Goal: Find contact information: Find contact information

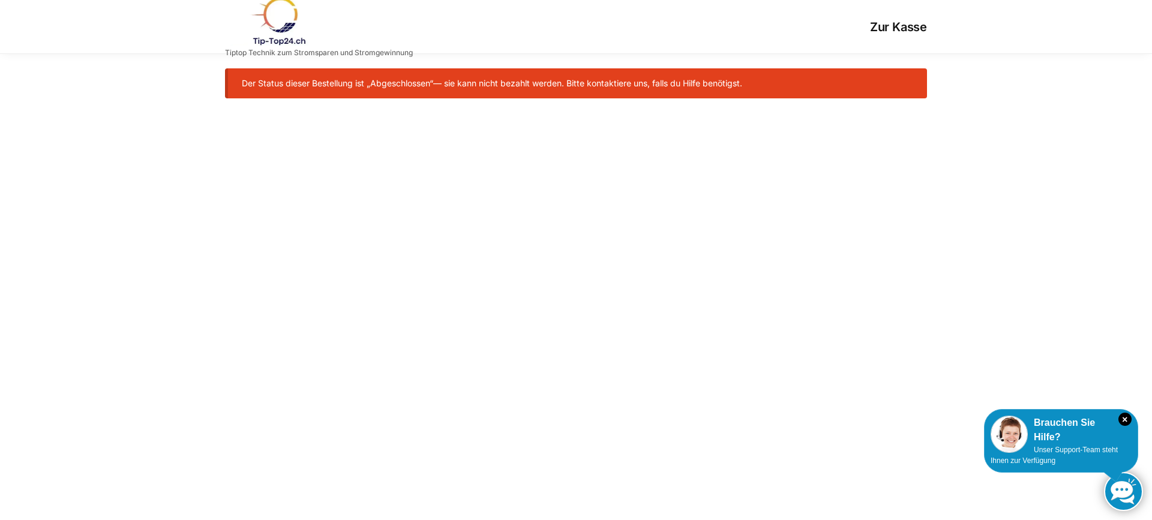
click at [268, 38] on img at bounding box center [277, 21] width 105 height 49
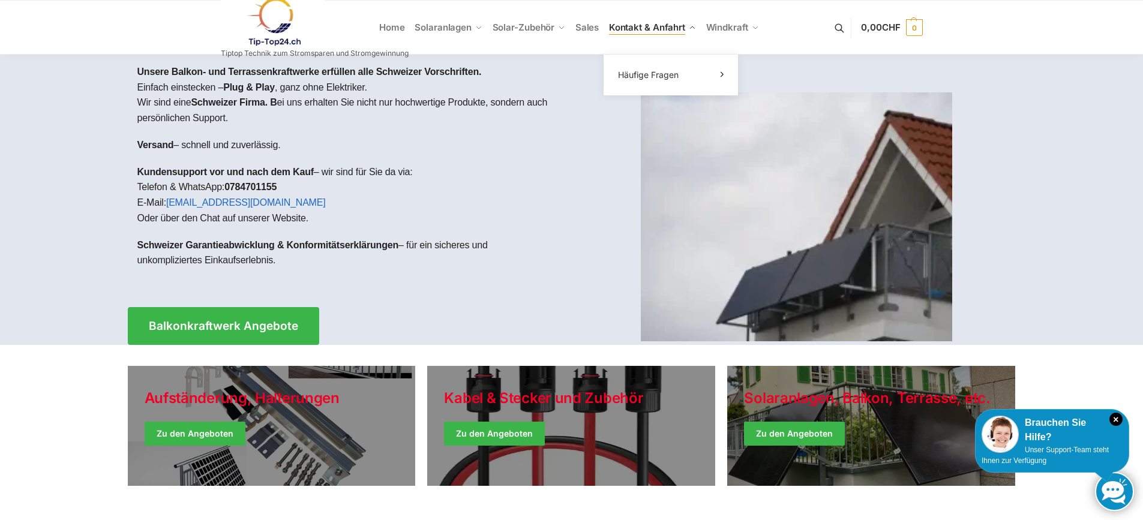
click at [618, 29] on span "Kontakt & Anfahrt" at bounding box center [647, 27] width 76 height 11
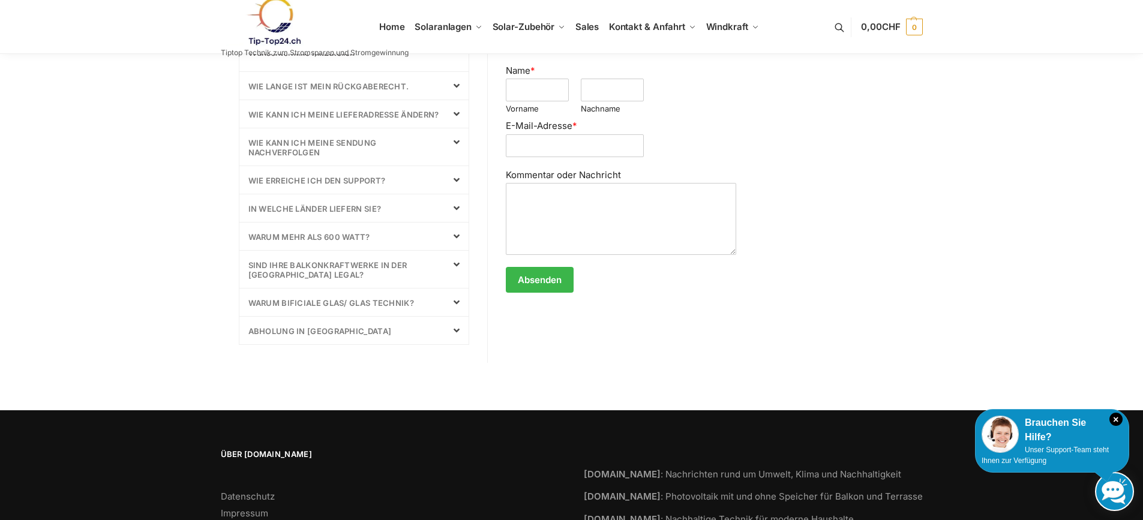
scroll to position [540, 0]
